Goal: Transaction & Acquisition: Purchase product/service

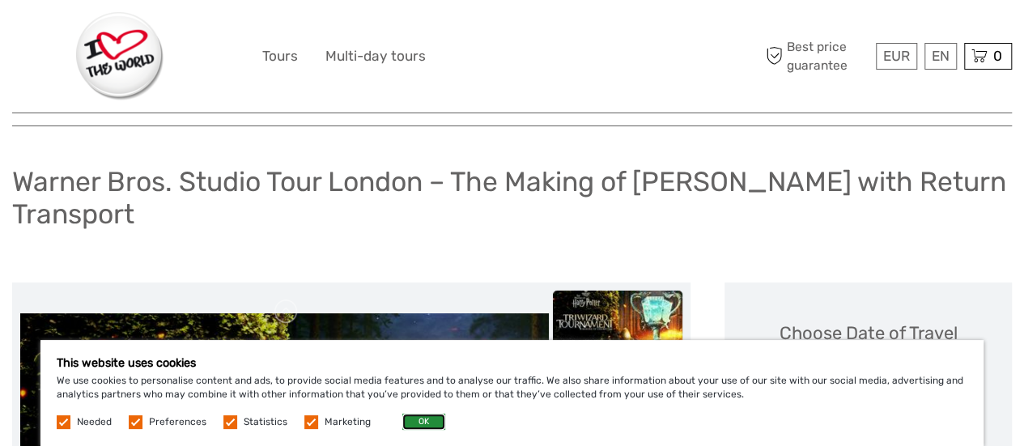
click at [418, 420] on button "OK" at bounding box center [424, 422] width 43 height 16
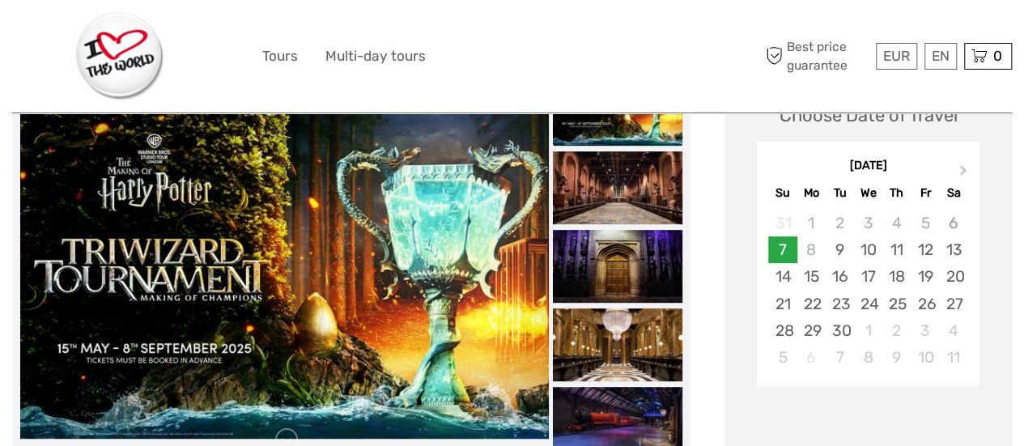
scroll to position [307, 0]
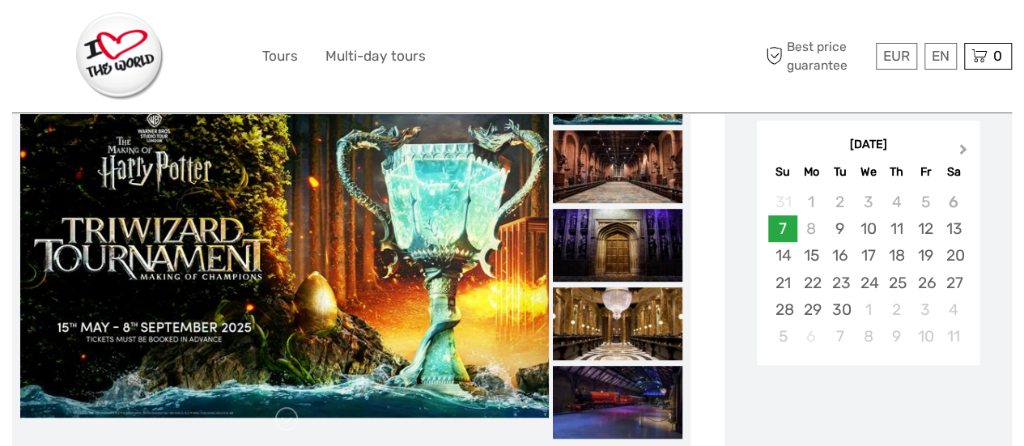
click at [964, 145] on span "Next Month" at bounding box center [964, 152] width 0 height 23
click at [869, 309] on div "29" at bounding box center [868, 309] width 28 height 27
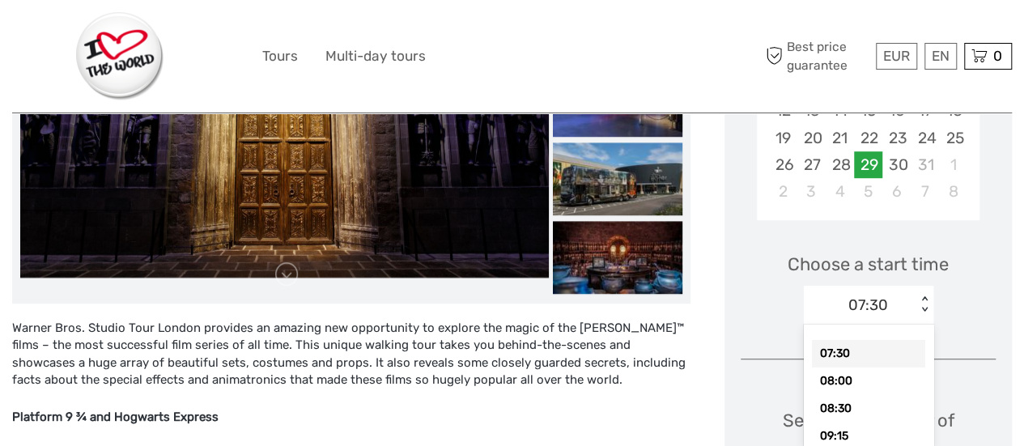
scroll to position [458, 0]
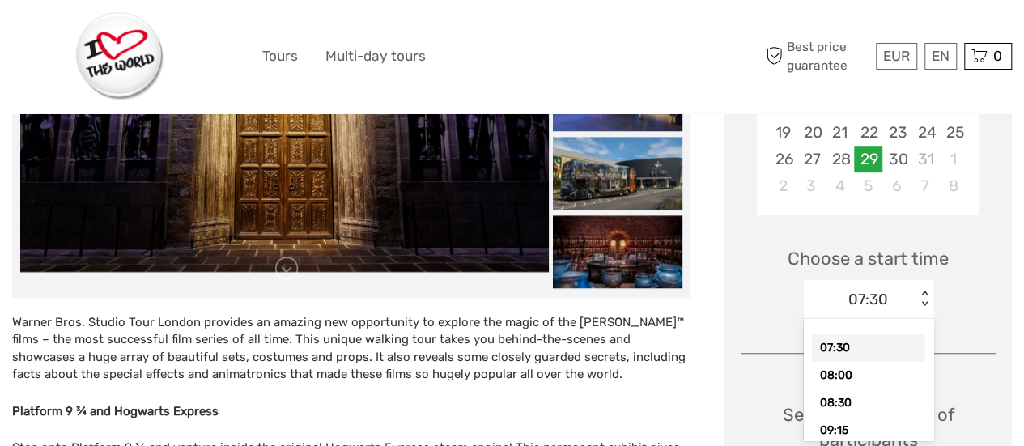
click at [926, 319] on div "option 07:30 selected, 1 of 13. 13 results available. Use Up and Down to choose…" at bounding box center [869, 299] width 130 height 39
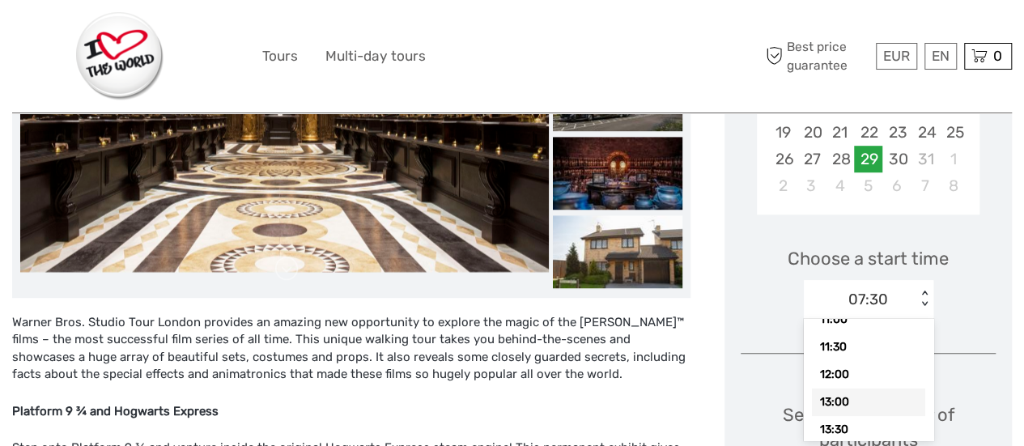
scroll to position [187, 0]
click at [835, 322] on div "11:00" at bounding box center [868, 327] width 113 height 28
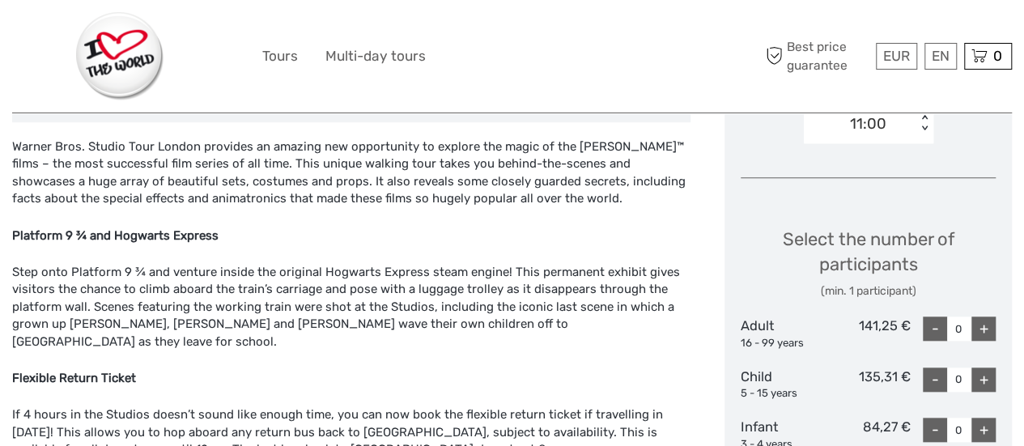
scroll to position [634, 0]
click at [984, 329] on div "+" at bounding box center [984, 328] width 24 height 24
type input "2"
click at [983, 378] on div "+" at bounding box center [984, 379] width 24 height 24
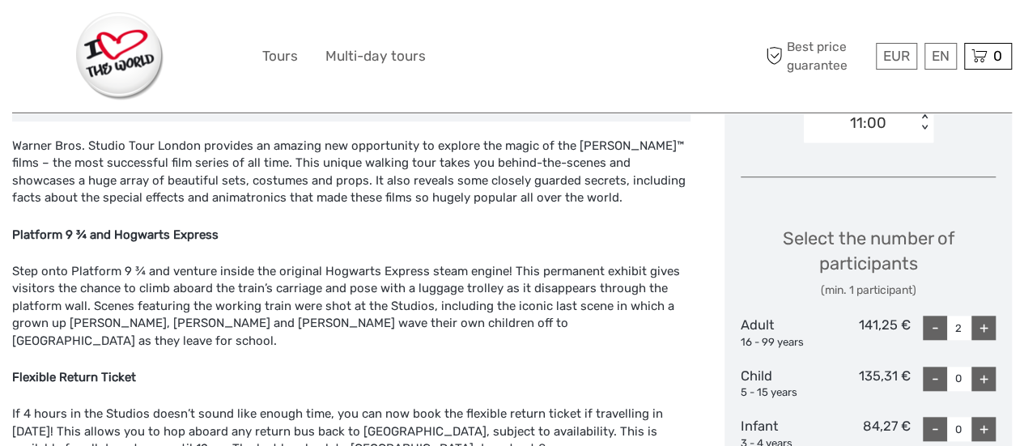
type input "1"
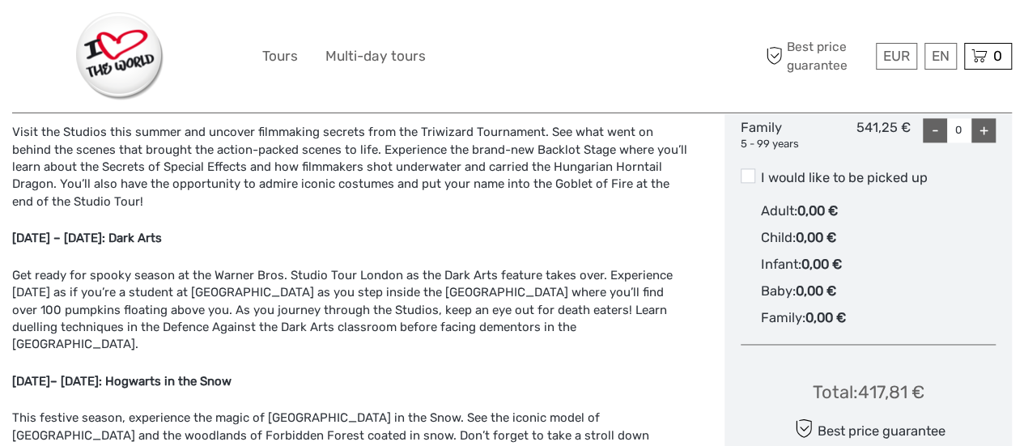
scroll to position [1054, 0]
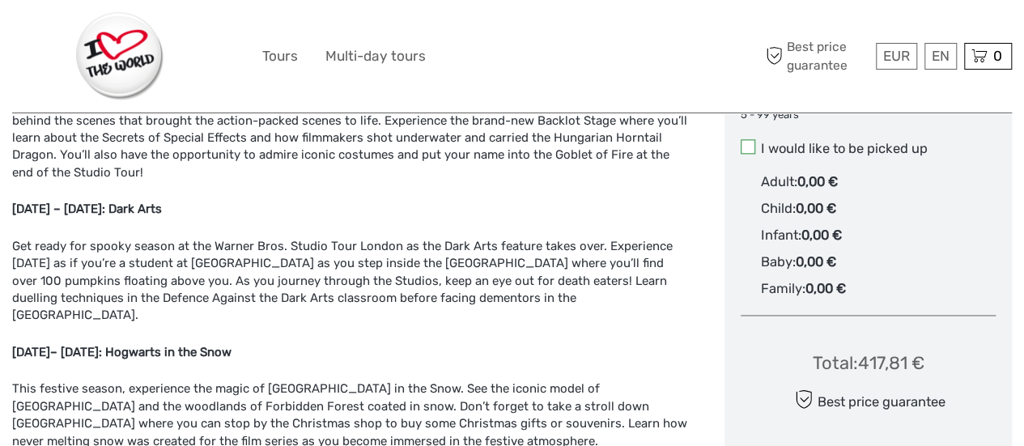
click at [748, 144] on span at bounding box center [748, 146] width 15 height 15
click at [761, 143] on input "I would like to be picked up" at bounding box center [761, 143] width 0 height 0
click at [748, 144] on span at bounding box center [748, 146] width 15 height 15
click at [761, 143] on input "I would like to be picked up" at bounding box center [761, 143] width 0 height 0
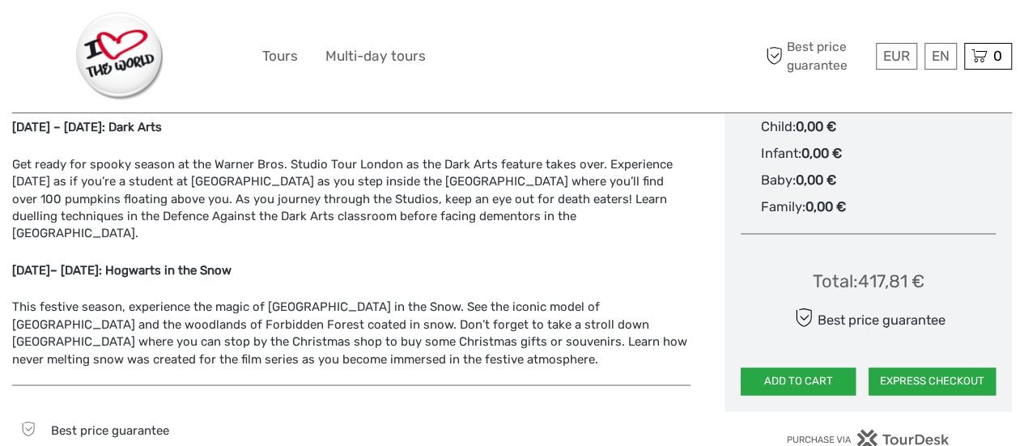
scroll to position [1136, 0]
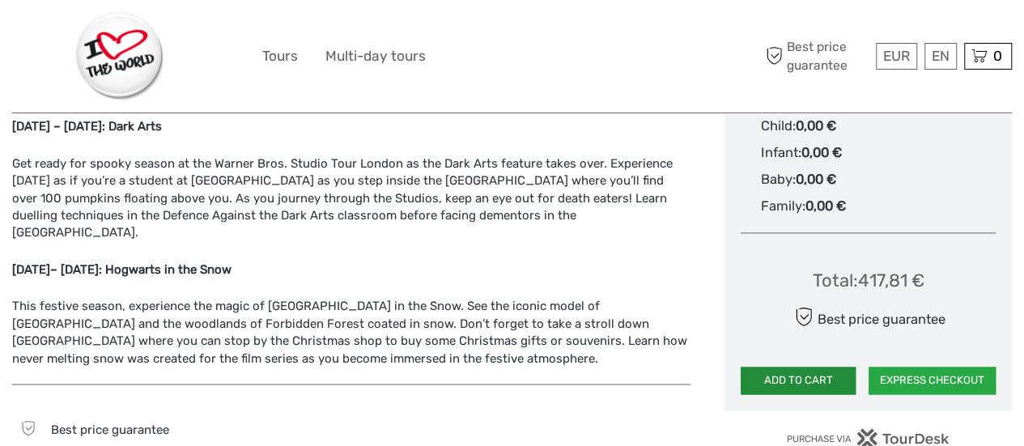
click at [798, 376] on button "ADD TO CART" at bounding box center [798, 381] width 115 height 28
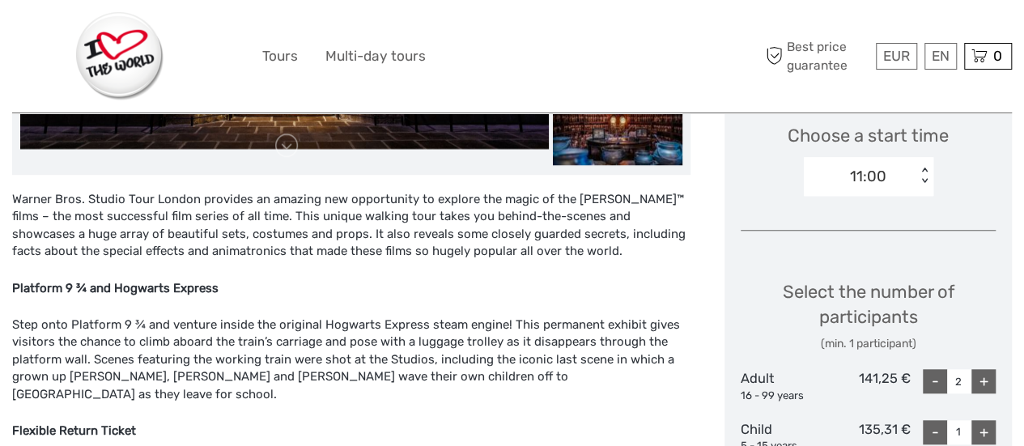
scroll to position [537, 0]
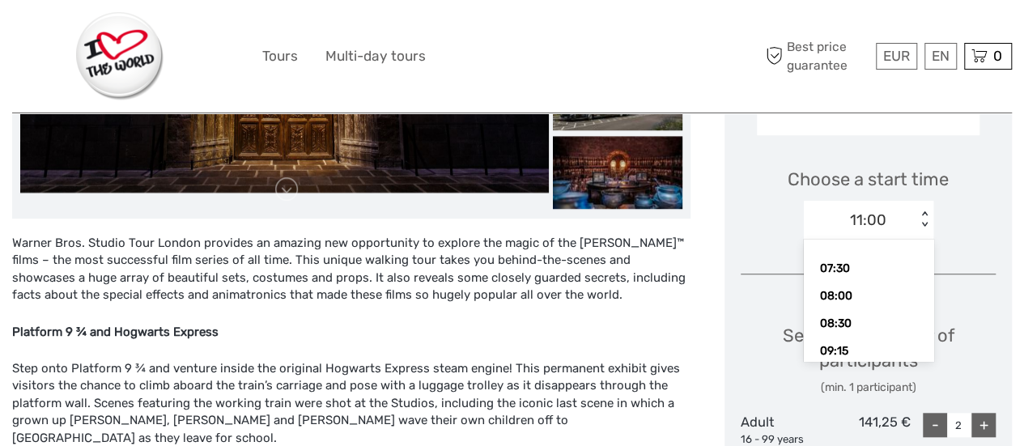
click at [923, 212] on div "< >" at bounding box center [925, 220] width 14 height 17
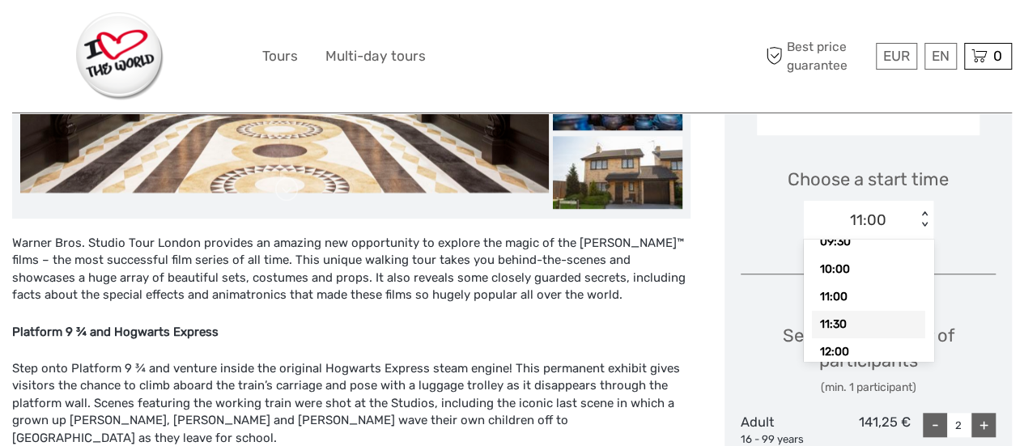
click at [848, 328] on div "11:30" at bounding box center [868, 325] width 113 height 28
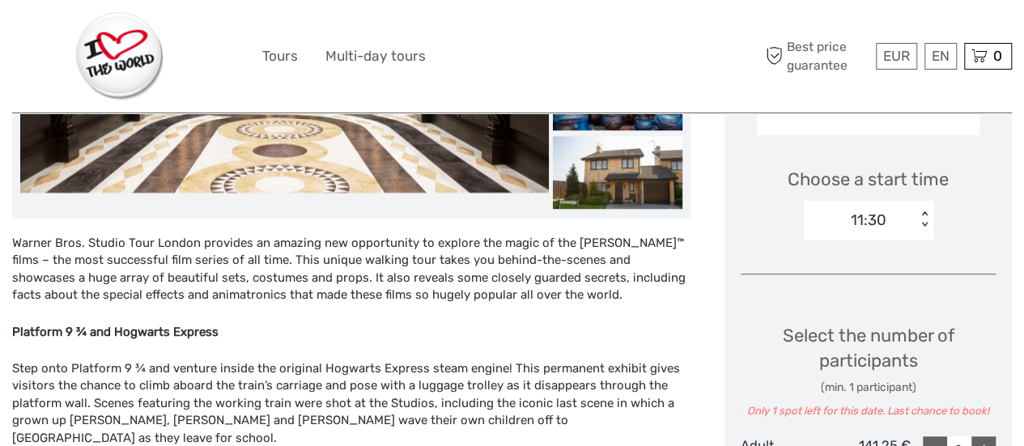
type input "0"
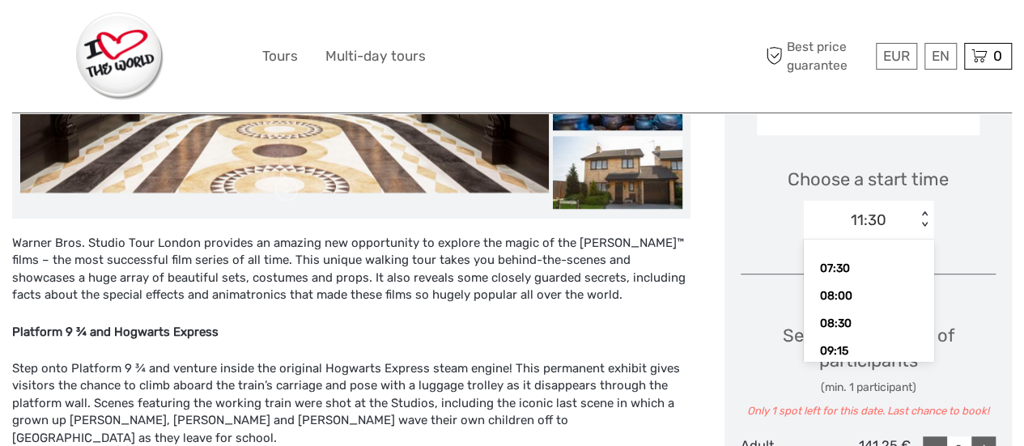
click at [923, 210] on div "11:30 < >" at bounding box center [869, 220] width 130 height 39
click at [867, 330] on div "12:00" at bounding box center [868, 331] width 113 height 28
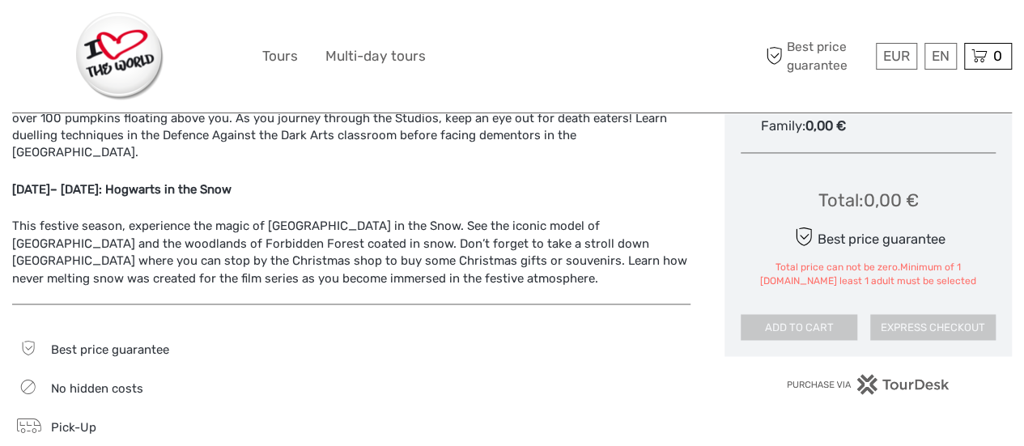
scroll to position [1238, 0]
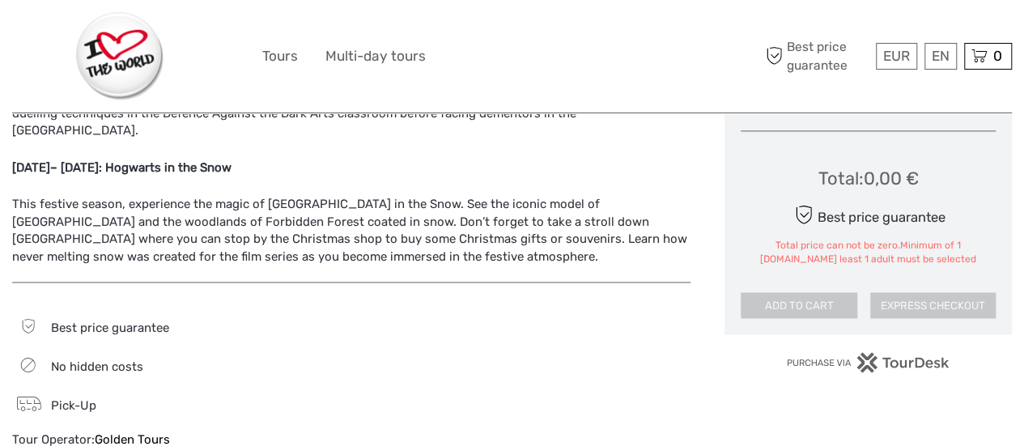
click at [899, 223] on div "Best price guarantee" at bounding box center [868, 215] width 155 height 28
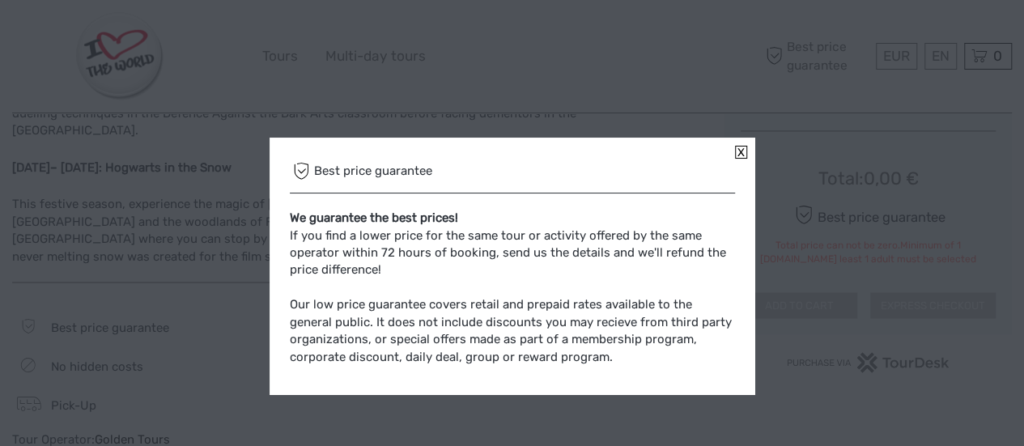
click at [739, 147] on link at bounding box center [741, 152] width 12 height 13
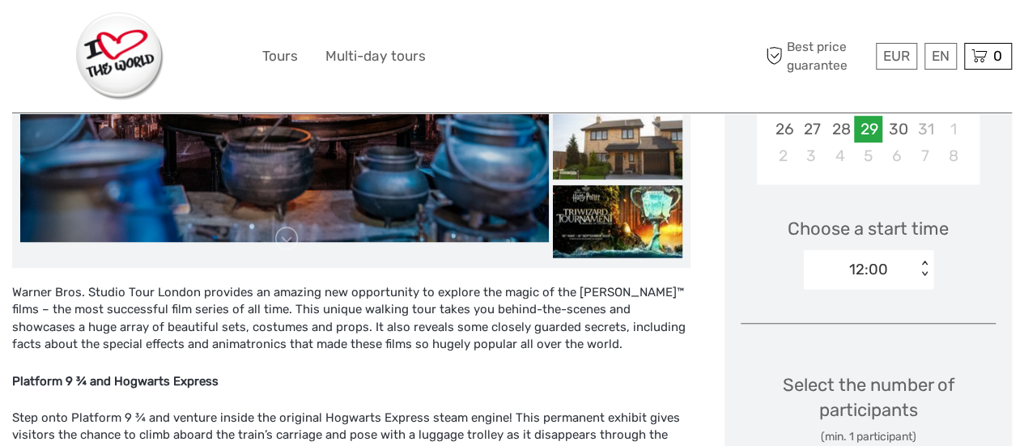
scroll to position [686, 0]
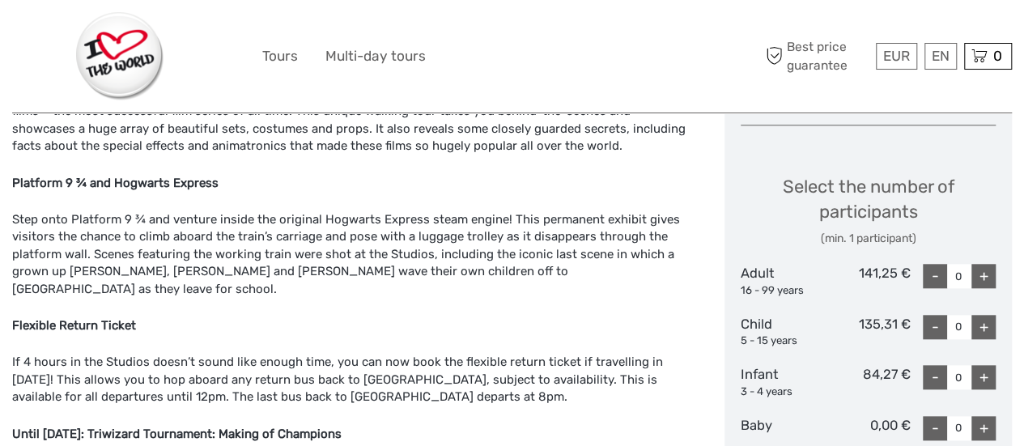
click at [983, 279] on div "+" at bounding box center [984, 276] width 24 height 24
type input "2"
click at [983, 326] on div "+" at bounding box center [984, 327] width 24 height 24
type input "1"
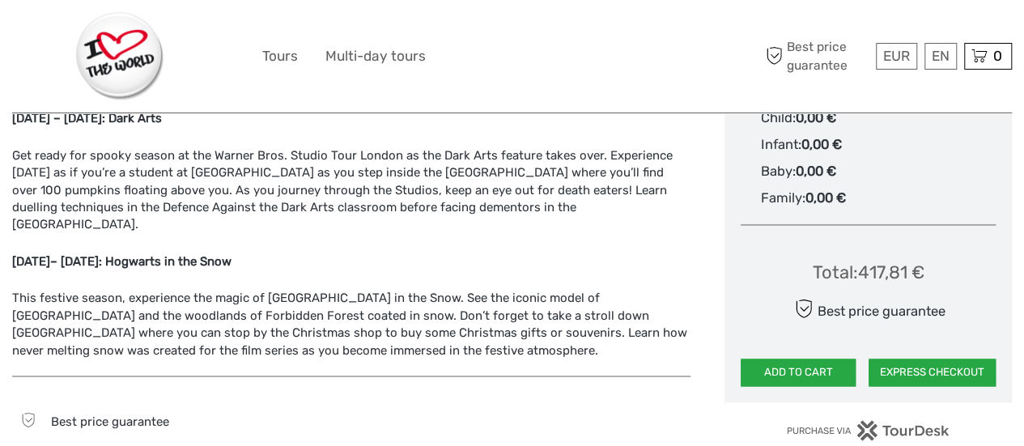
scroll to position [1147, 0]
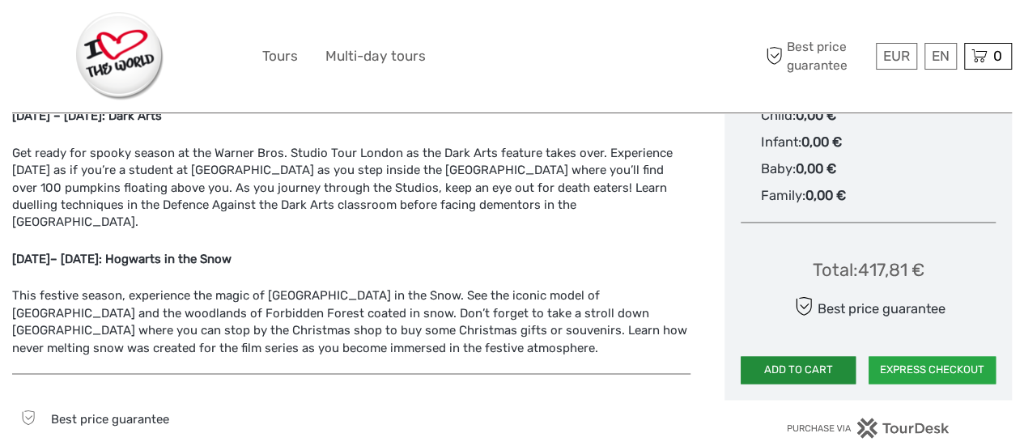
click at [781, 368] on button "ADD TO CART" at bounding box center [798, 370] width 115 height 28
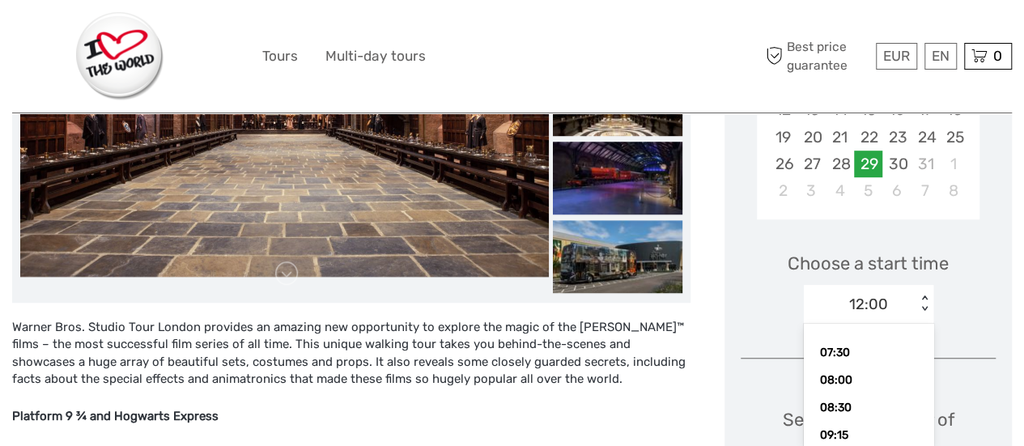
scroll to position [458, 0]
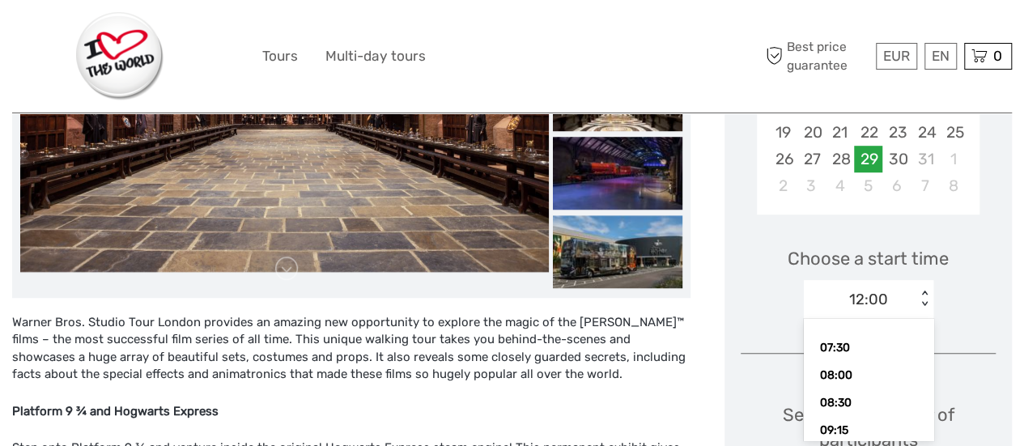
click at [925, 319] on div "option 12:00 selected, 9 of 13. 13 results available. Use Up and Down to choose…" at bounding box center [869, 299] width 130 height 39
click at [847, 383] on div "11:30" at bounding box center [868, 381] width 113 height 28
type input "0"
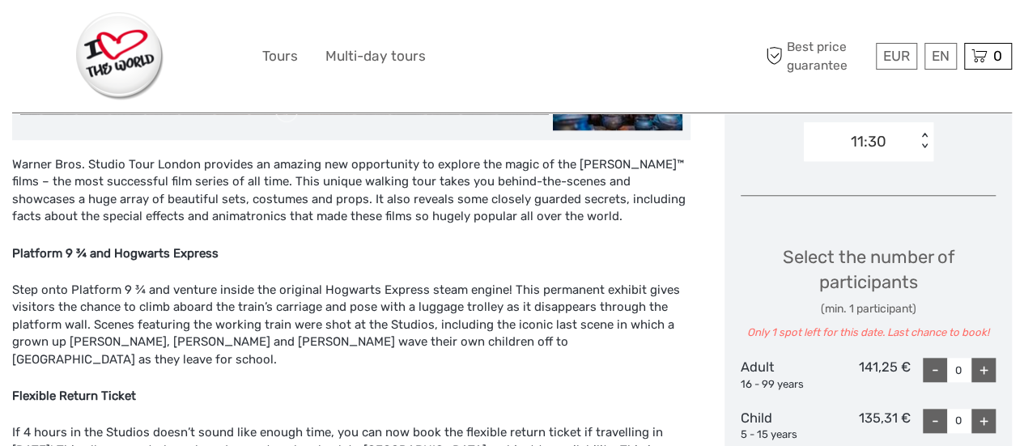
scroll to position [616, 0]
click at [983, 366] on div "+" at bounding box center [984, 369] width 24 height 24
click at [925, 134] on div "< >" at bounding box center [925, 141] width 14 height 17
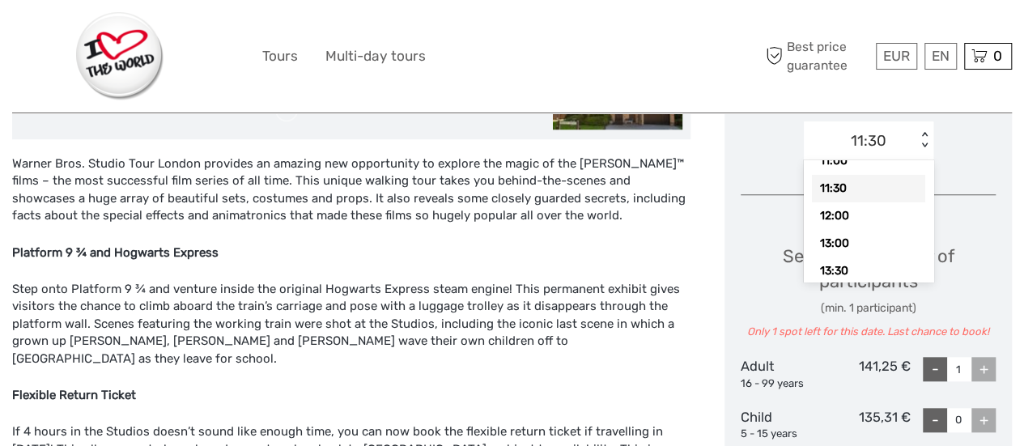
scroll to position [211, 0]
click at [883, 226] on div "13:00" at bounding box center [868, 226] width 113 height 28
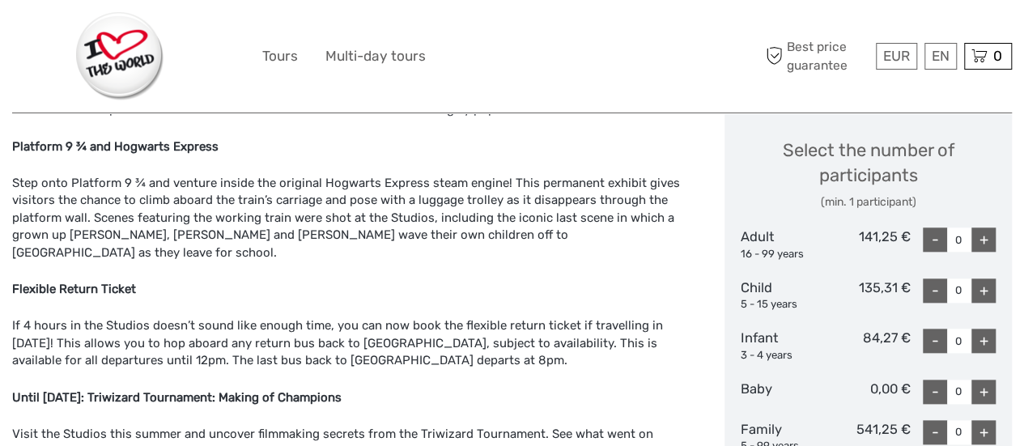
scroll to position [731, 0]
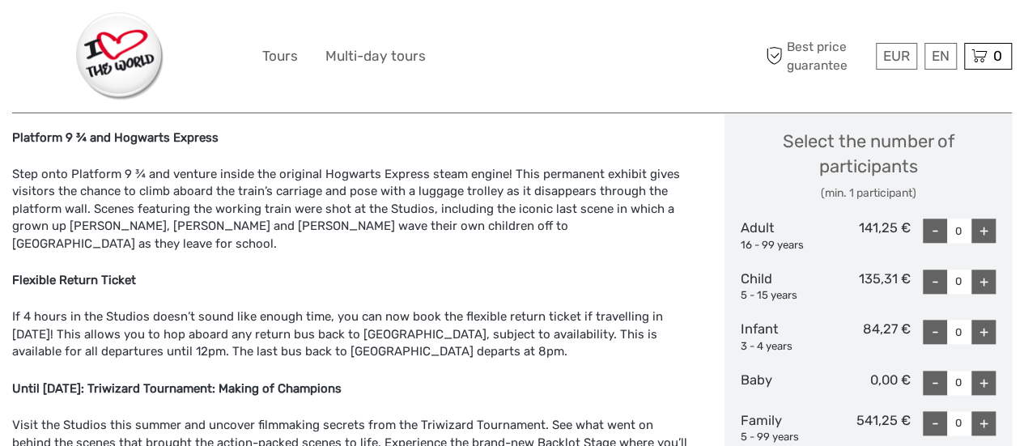
click at [977, 230] on div "+" at bounding box center [984, 231] width 24 height 24
type input "2"
click at [988, 275] on div "+" at bounding box center [984, 282] width 24 height 24
type input "1"
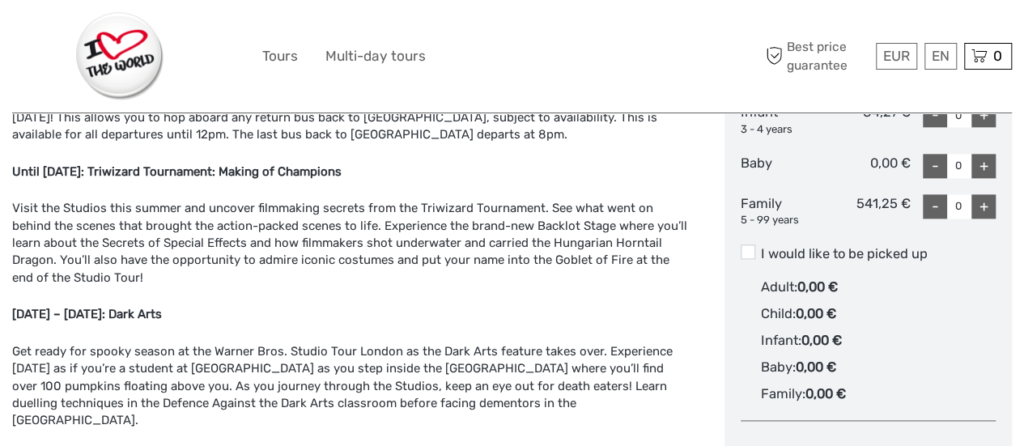
scroll to position [1131, 0]
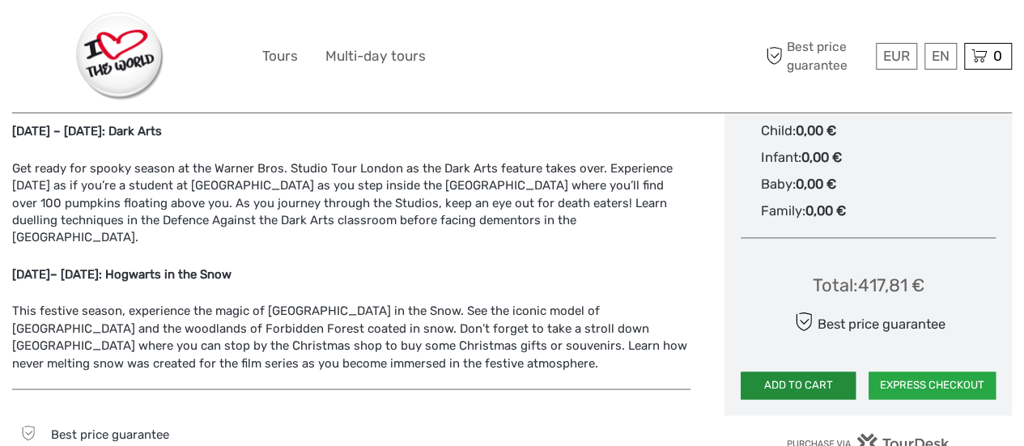
click at [788, 382] on button "ADD TO CART" at bounding box center [798, 386] width 115 height 28
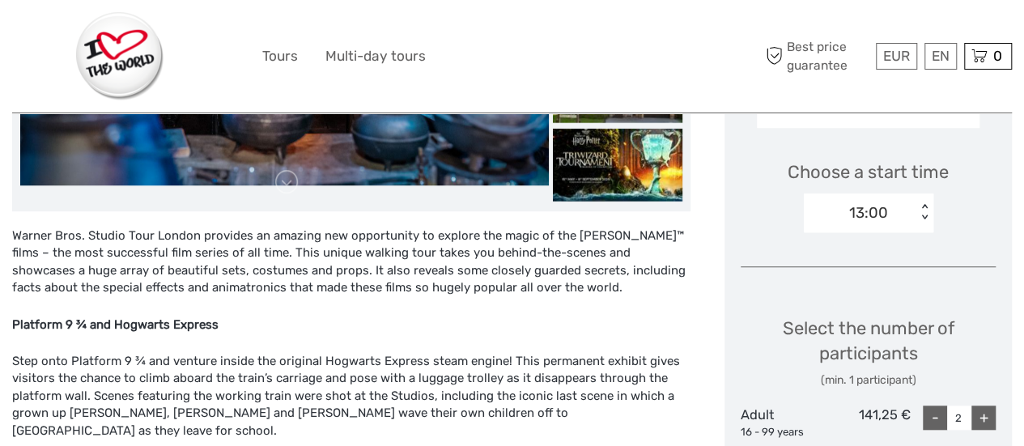
scroll to position [543, 0]
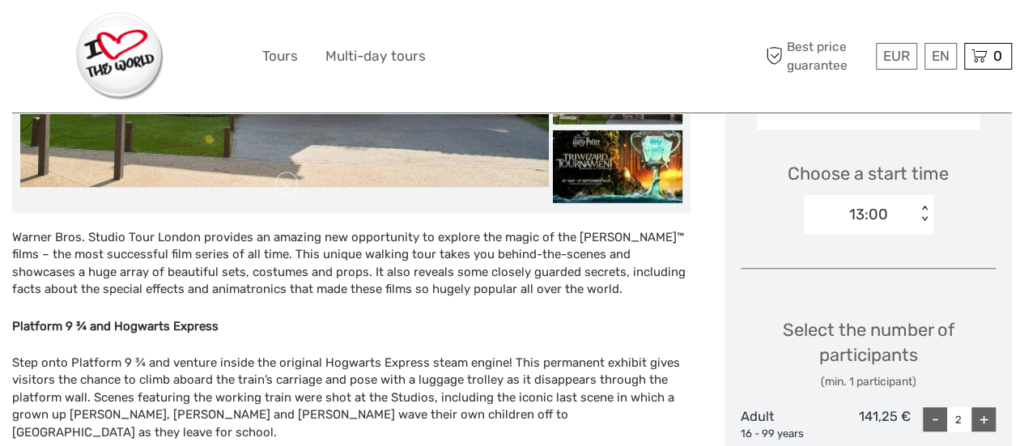
click at [923, 217] on div "< >" at bounding box center [925, 215] width 14 height 17
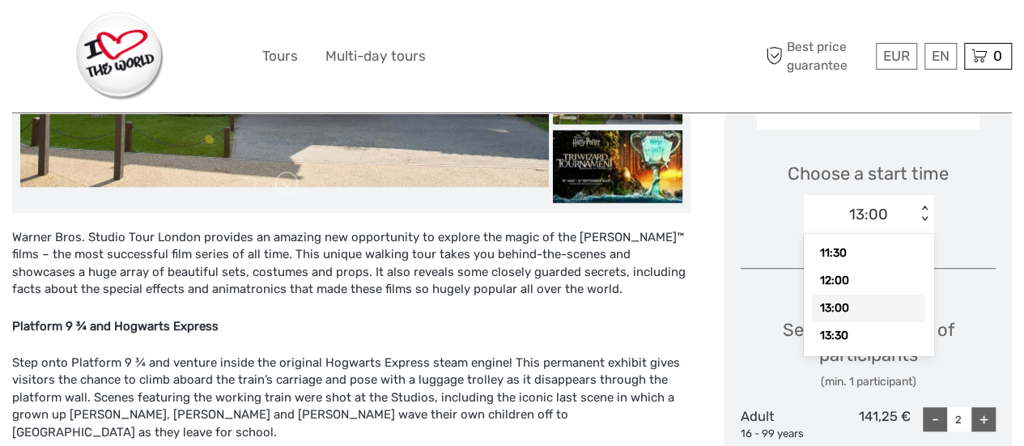
scroll to position [252, 0]
click at [876, 300] on div "15:00" at bounding box center [868, 314] width 113 height 28
type input "0"
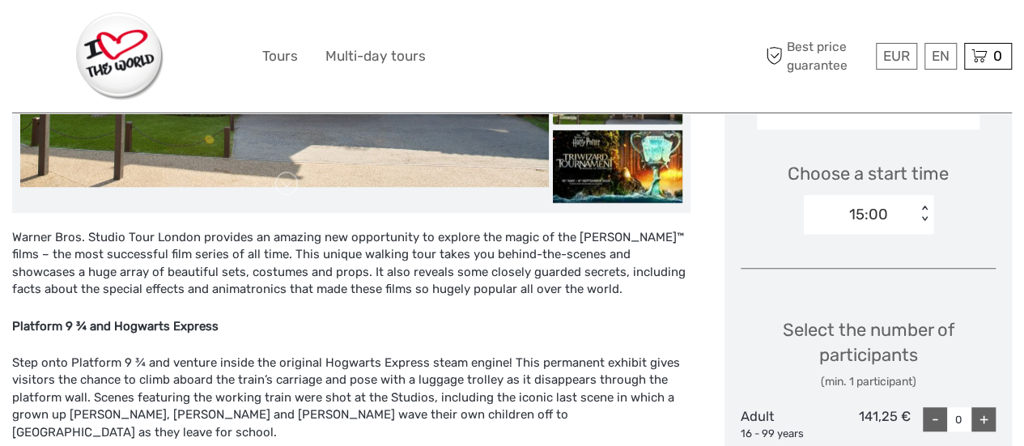
click at [926, 207] on div "< >" at bounding box center [925, 215] width 14 height 17
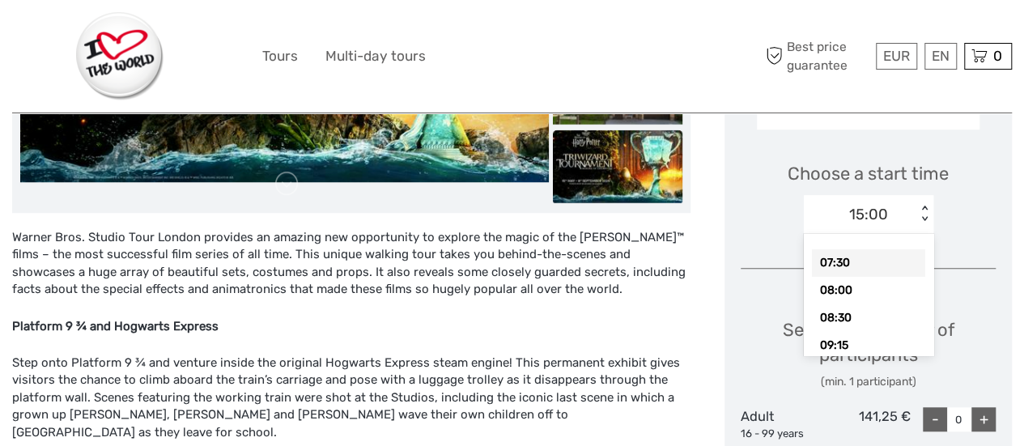
click at [855, 258] on div "07:30" at bounding box center [868, 263] width 113 height 28
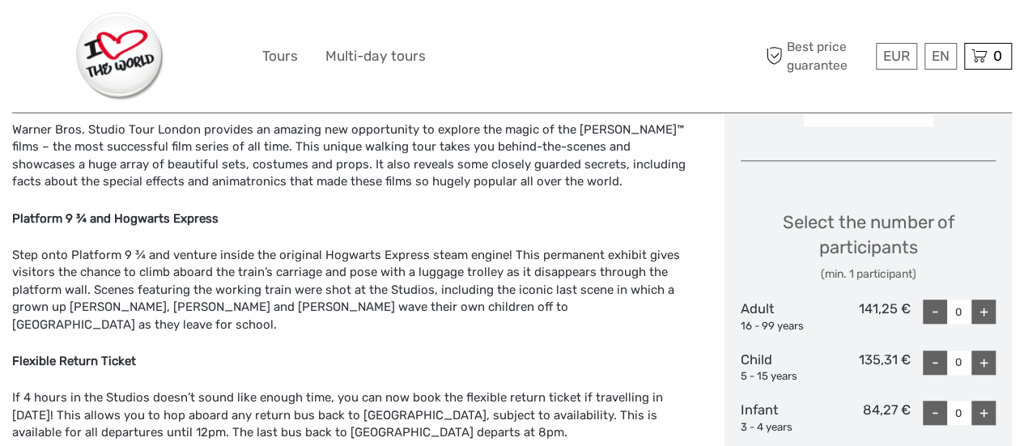
scroll to position [651, 0]
click at [983, 307] on div "+" at bounding box center [984, 311] width 24 height 24
type input "2"
click at [982, 363] on div "+" at bounding box center [984, 362] width 24 height 24
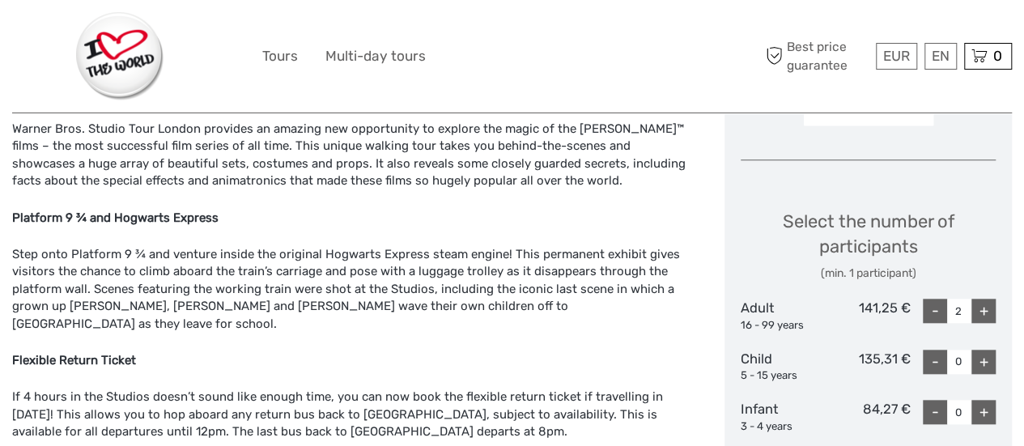
type input "1"
click at [975, 245] on div "Select the number of participants (min. 1 participant)" at bounding box center [868, 246] width 255 height 74
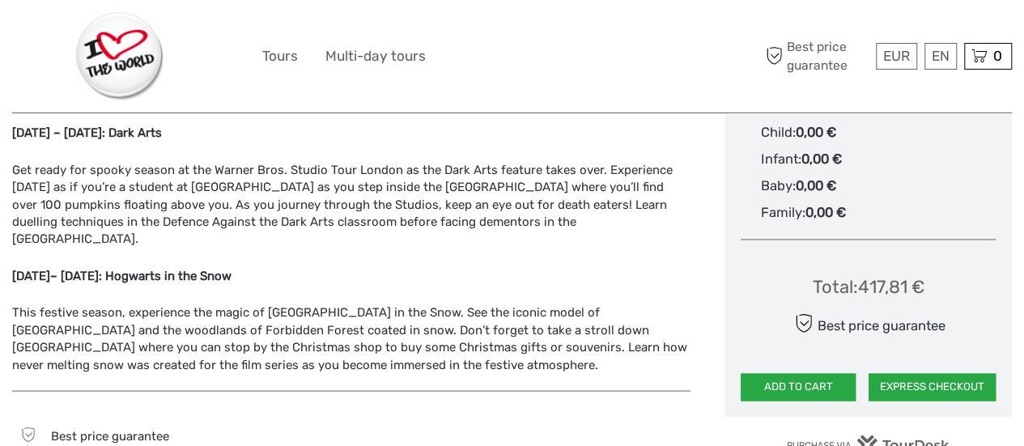
scroll to position [1134, 0]
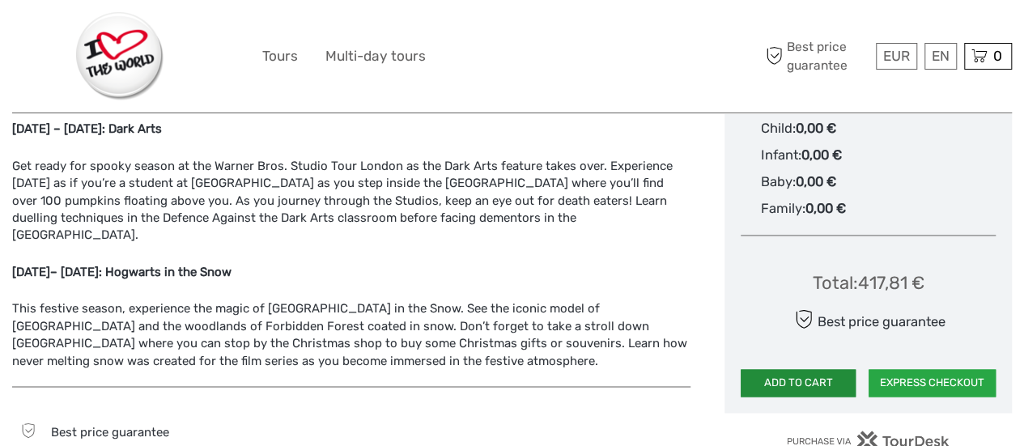
click at [790, 377] on button "ADD TO CART" at bounding box center [798, 383] width 115 height 28
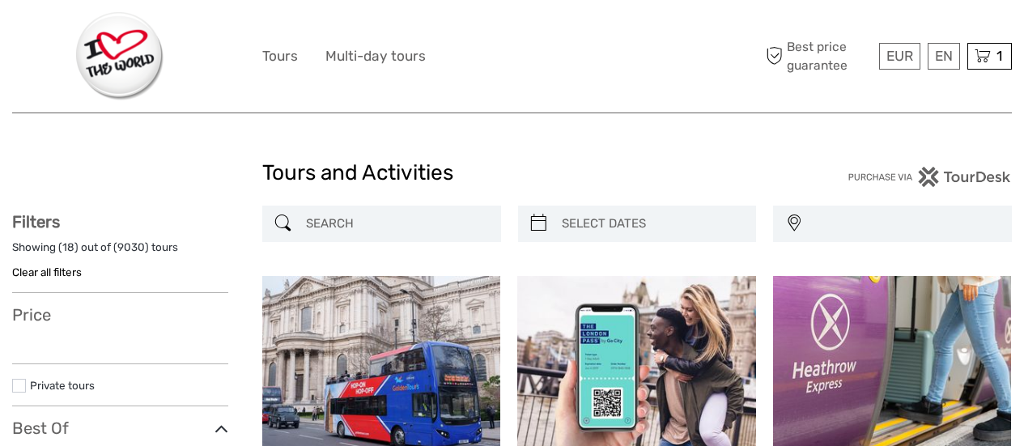
select select
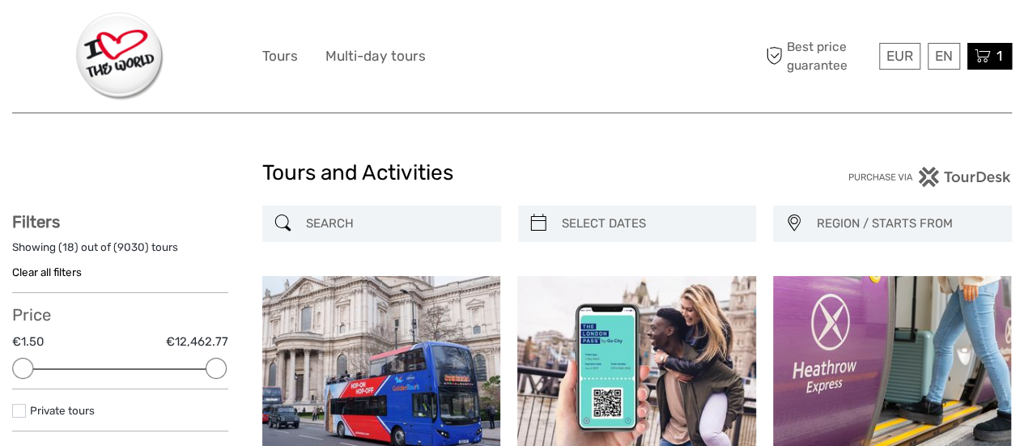
click at [985, 50] on icon at bounding box center [983, 56] width 16 height 20
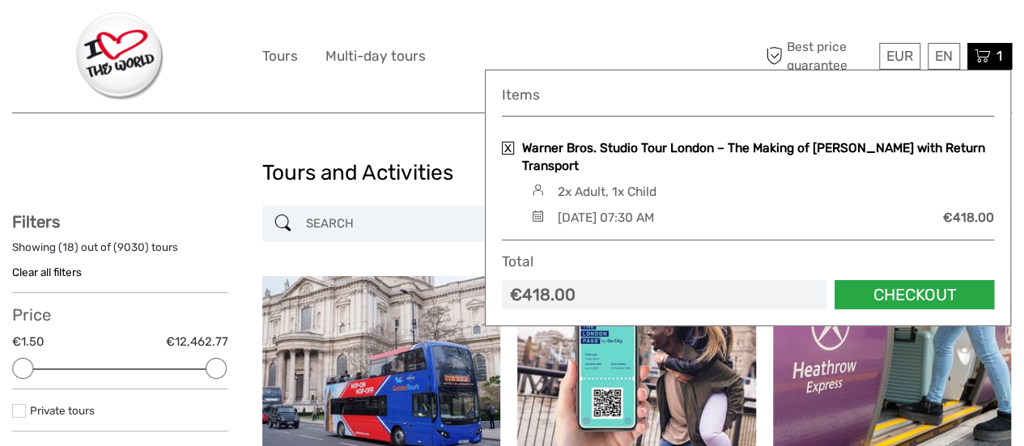
click at [629, 143] on link "Warner Bros. Studio Tour London – The Making of [PERSON_NAME] with Return Trans…" at bounding box center [758, 157] width 472 height 36
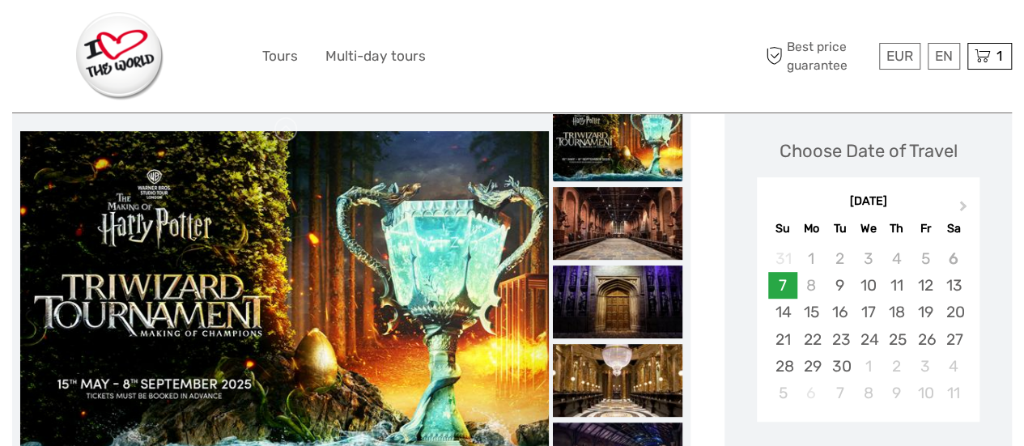
scroll to position [251, 0]
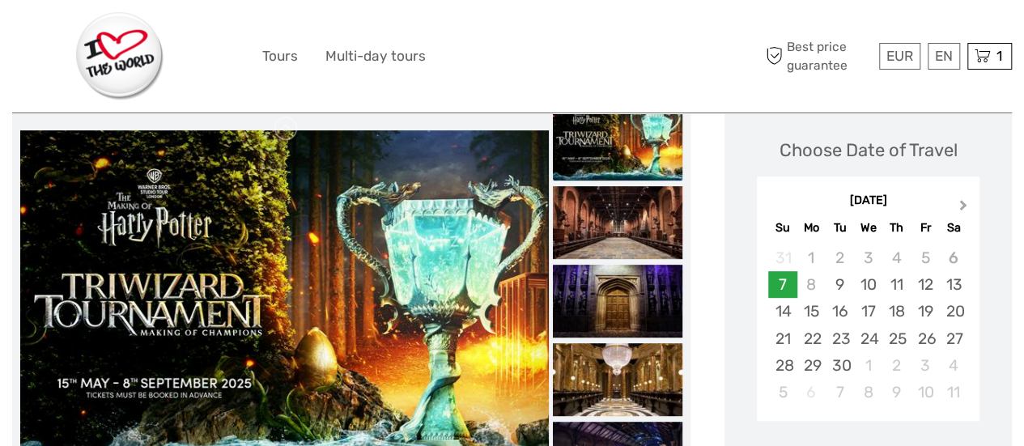
click at [964, 208] on span "Next Month" at bounding box center [964, 208] width 0 height 23
click at [861, 360] on div "29" at bounding box center [868, 365] width 28 height 27
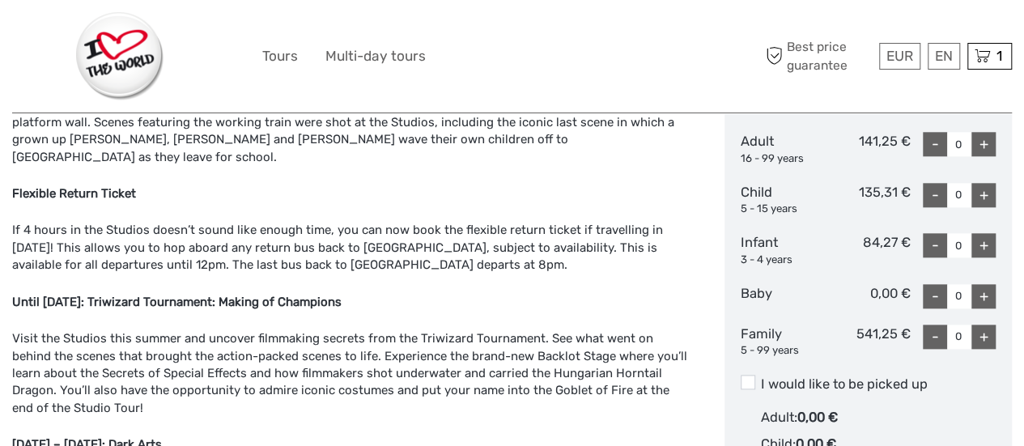
scroll to position [822, 0]
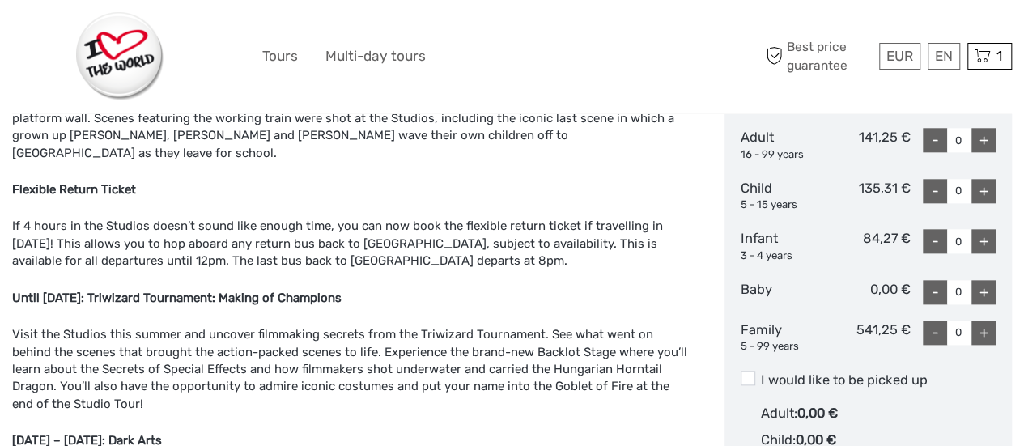
click at [986, 142] on div "+" at bounding box center [984, 140] width 24 height 24
type input "2"
click at [982, 192] on div "+" at bounding box center [984, 191] width 24 height 24
type input "1"
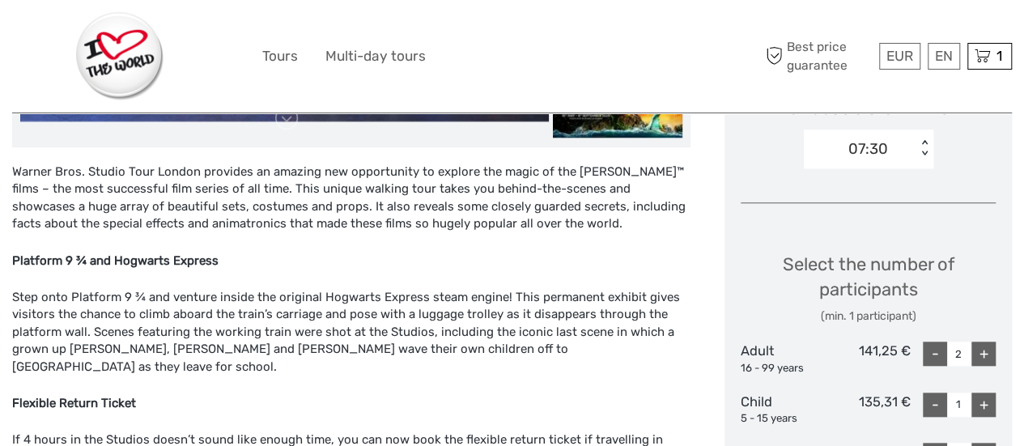
scroll to position [607, 0]
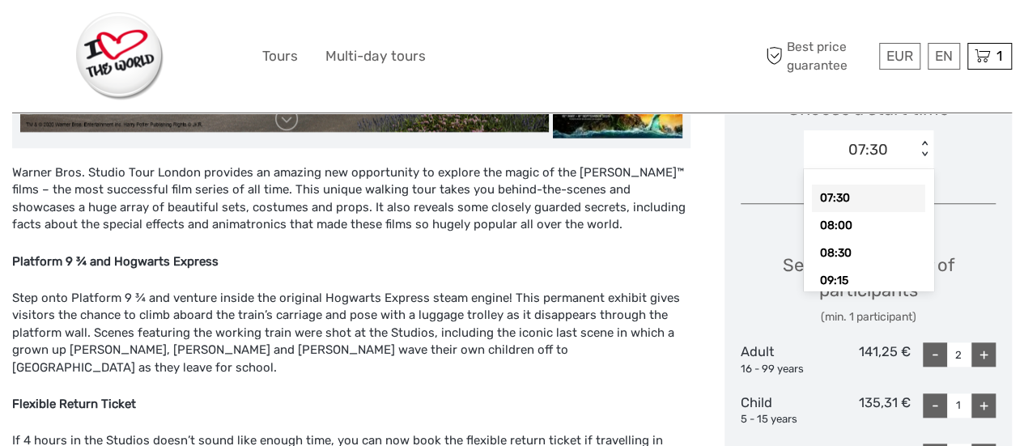
click at [923, 142] on div "< >" at bounding box center [925, 150] width 14 height 17
click at [853, 219] on div "08:00" at bounding box center [868, 226] width 113 height 28
type input "0"
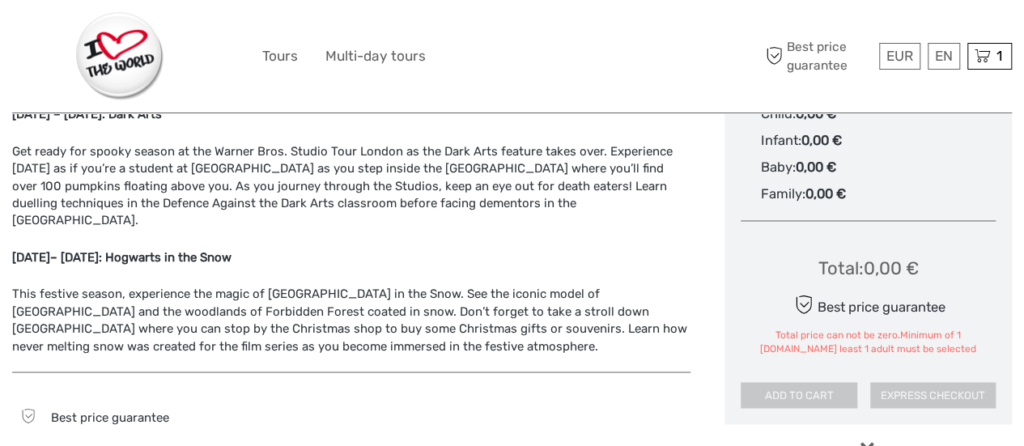
scroll to position [1151, 0]
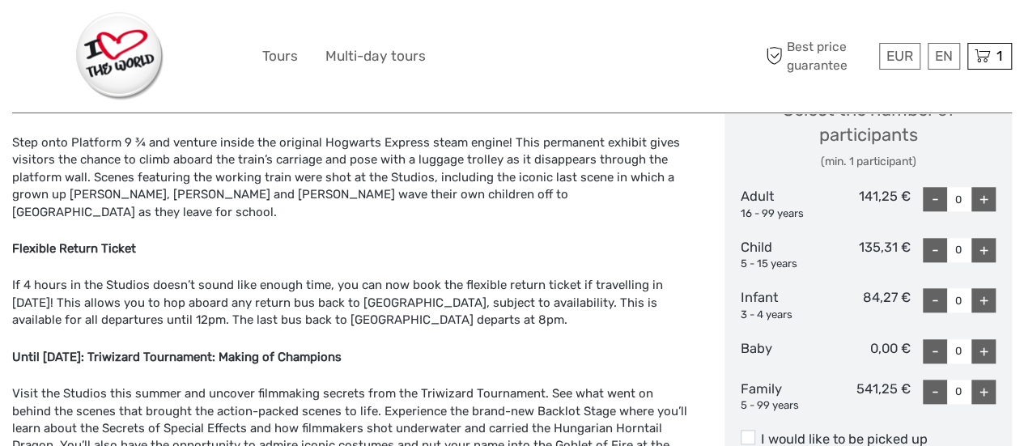
scroll to position [760, 0]
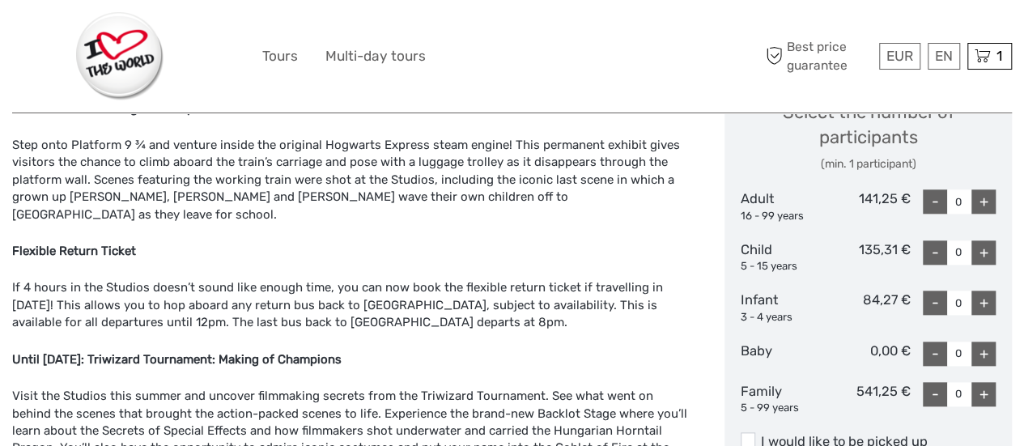
click at [978, 199] on div "+" at bounding box center [984, 202] width 24 height 24
type input "2"
click at [978, 244] on div "+" at bounding box center [984, 253] width 24 height 24
type input "1"
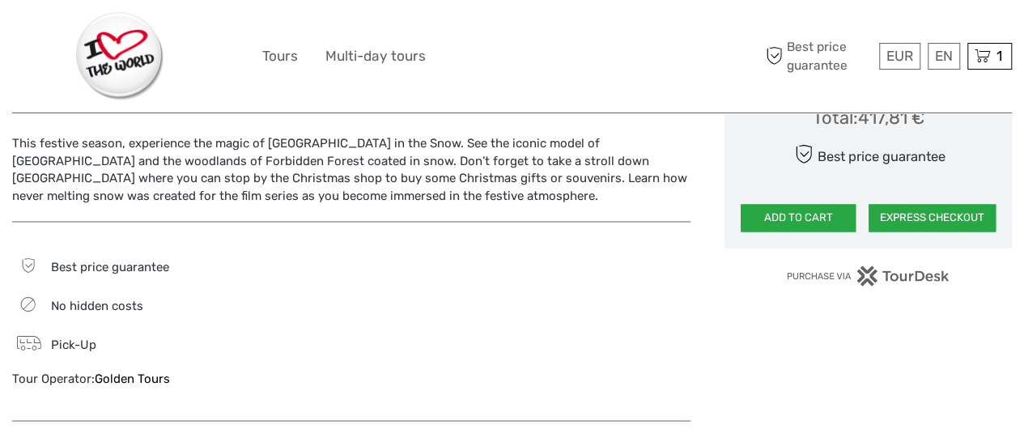
scroll to position [1300, 0]
click at [913, 218] on button "EXPRESS CHECKOUT" at bounding box center [932, 217] width 127 height 28
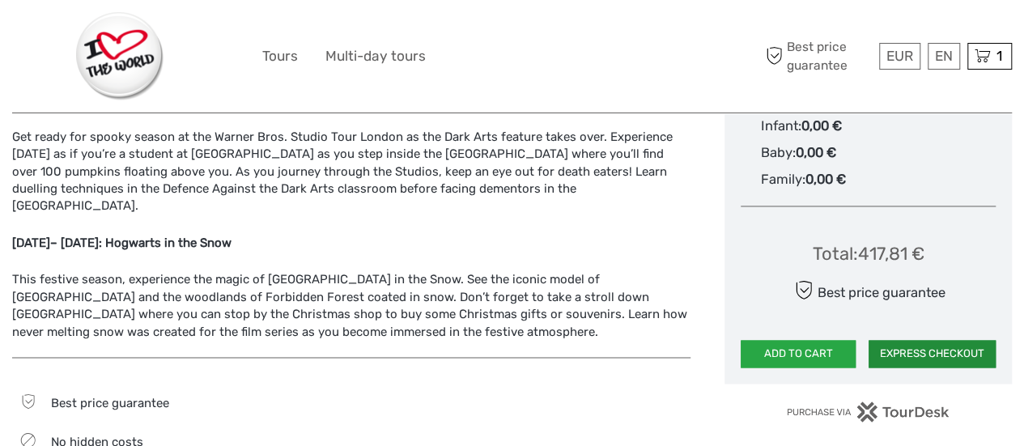
scroll to position [1162, 0]
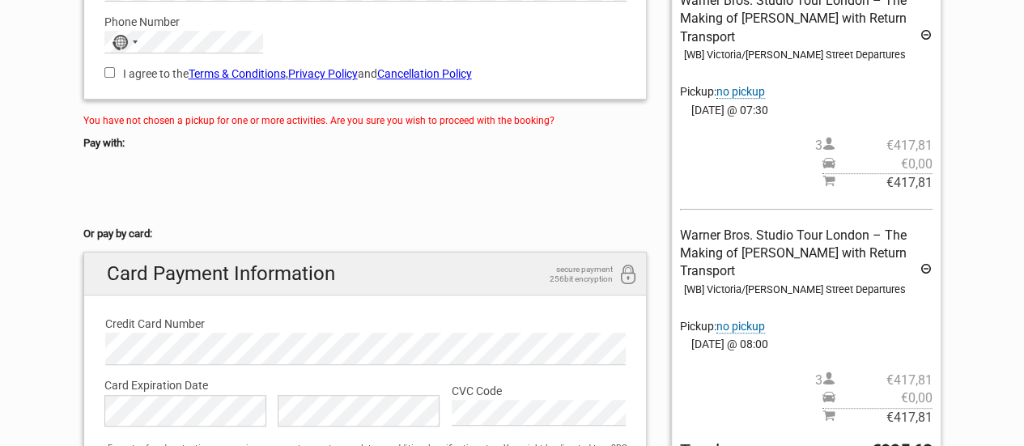
scroll to position [307, 0]
drag, startPoint x: 923, startPoint y: 33, endPoint x: 580, endPoint y: 54, distance: 344.0
click at [923, 33] on icon at bounding box center [926, 37] width 13 height 18
click at [930, 269] on icon at bounding box center [926, 271] width 13 height 18
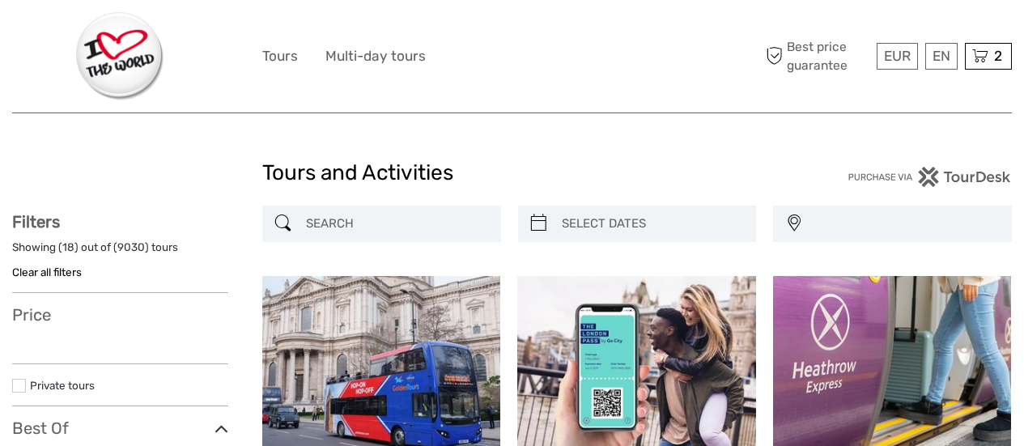
select select
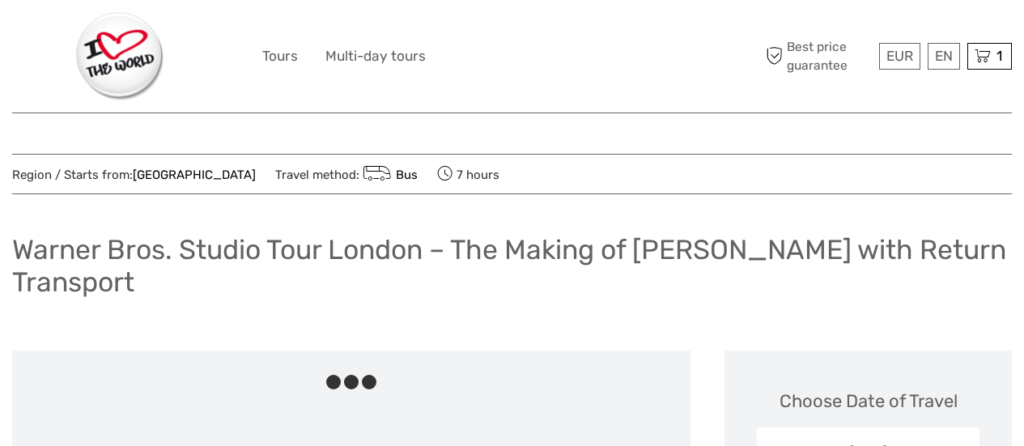
scroll to position [1162, 0]
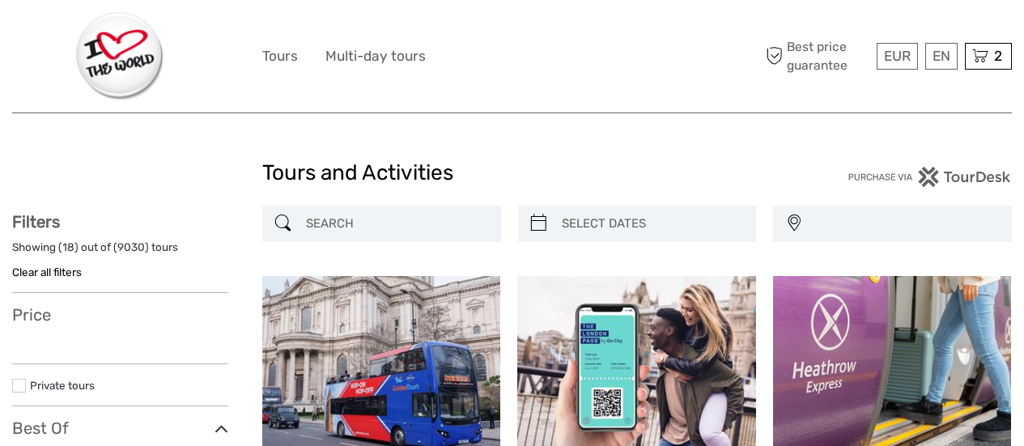
select select
